Goal: Task Accomplishment & Management: Manage account settings

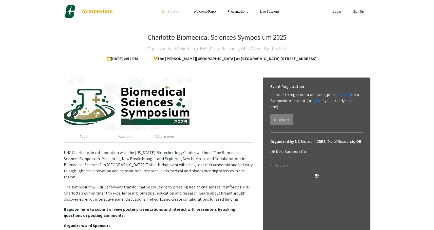
click at [338, 12] on link "Login" at bounding box center [337, 11] width 8 height 5
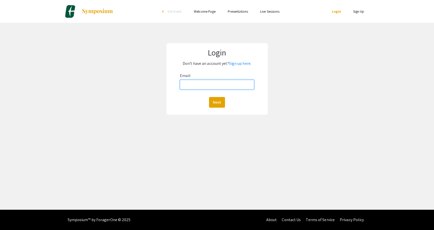
click at [234, 82] on input "Email:" at bounding box center [217, 85] width 74 height 10
type input "[EMAIL_ADDRESS][DOMAIN_NAME]"
click at [215, 106] on button "Next" at bounding box center [217, 102] width 16 height 11
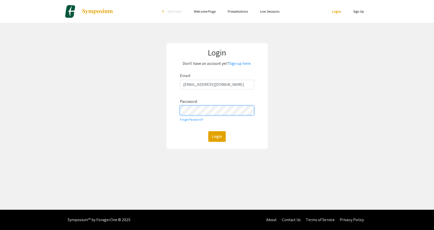
click at [177, 110] on form "Email: [EMAIL_ADDRESS][DOMAIN_NAME] Password: Forgot Password? Login" at bounding box center [217, 107] width 93 height 70
click at [208, 131] on button "Login" at bounding box center [216, 136] width 17 height 11
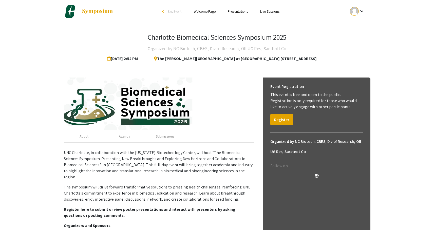
click at [362, 11] on mat-icon "keyboard_arrow_down" at bounding box center [362, 11] width 6 height 6
click at [362, 38] on button "My Submissions" at bounding box center [360, 37] width 31 height 12
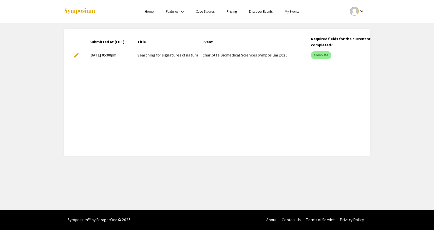
click at [78, 55] on span "edit" at bounding box center [77, 55] width 6 height 6
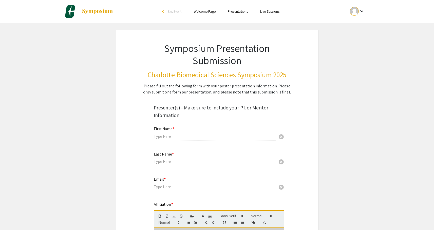
type input "[PERSON_NAME]"
type input "[EMAIL_ADDRESS][DOMAIN_NAME]"
radio input "true"
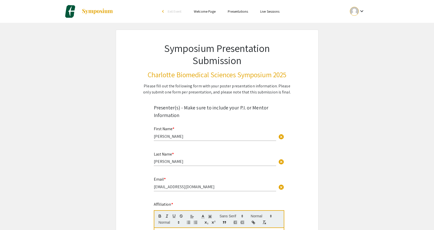
select select "custom"
type input "0"
select select "custom"
type input "1"
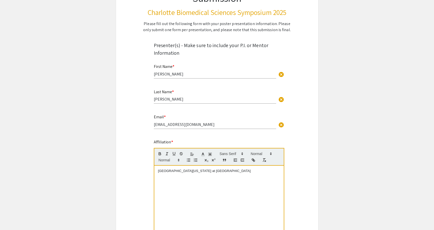
select select "auto"
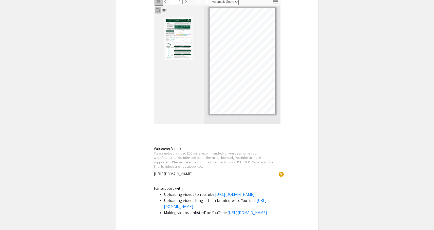
scroll to position [1968, 0]
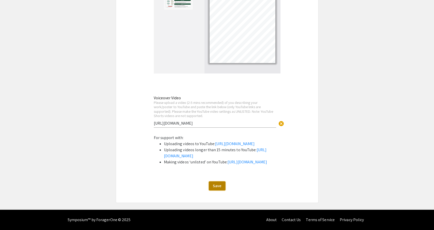
click at [219, 187] on span "Save" at bounding box center [217, 185] width 9 height 5
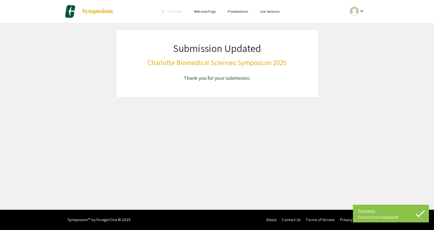
scroll to position [0, 0]
click at [364, 11] on mat-icon "keyboard_arrow_down" at bounding box center [362, 11] width 6 height 6
click at [365, 51] on button "Sign out" at bounding box center [360, 49] width 31 height 12
